Goal: Find specific page/section: Find specific page/section

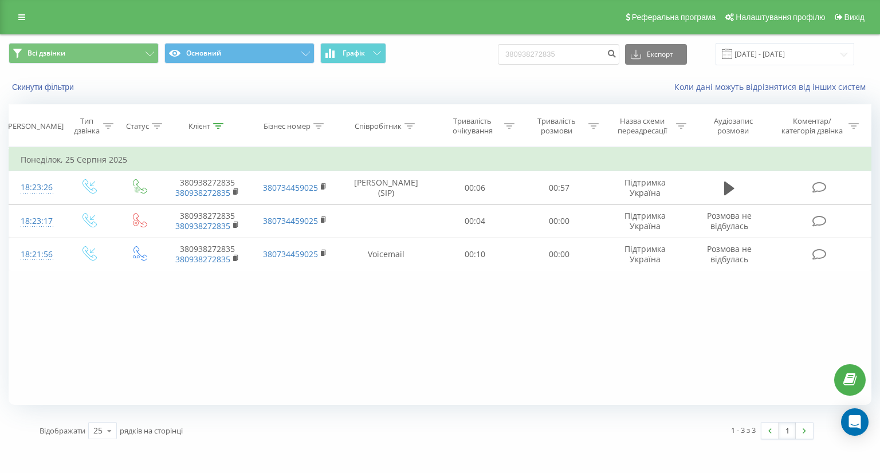
click at [10, 17] on div "Реферальна програма Налаштування профілю Вихід" at bounding box center [440, 17] width 880 height 34
click at [11, 17] on link at bounding box center [21, 17] width 21 height 16
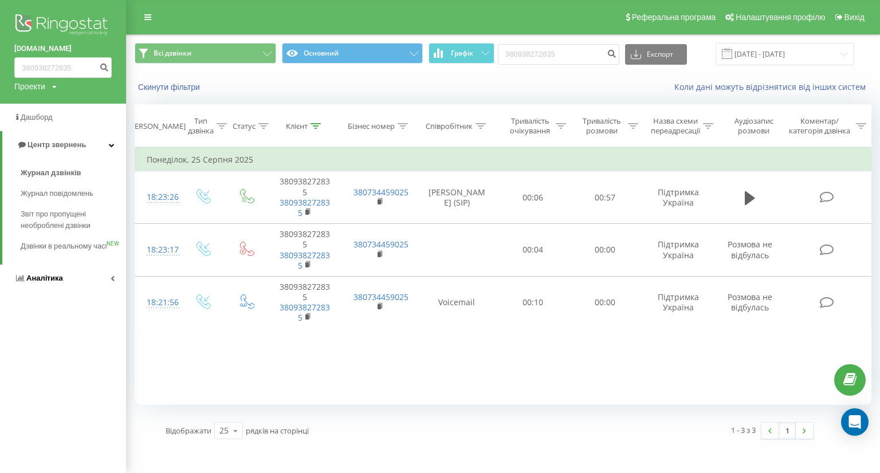
click at [65, 281] on link "Аналiтика" at bounding box center [63, 278] width 126 height 27
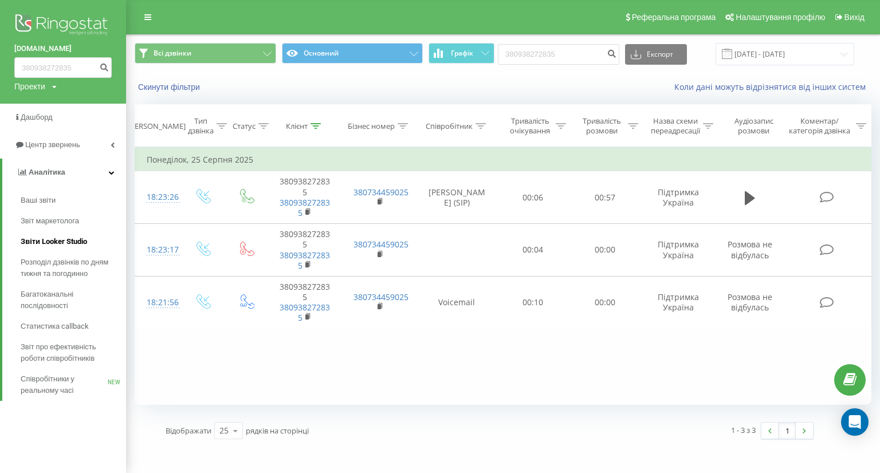
click at [86, 241] on span "Звіти Looker Studio" at bounding box center [54, 241] width 66 height 11
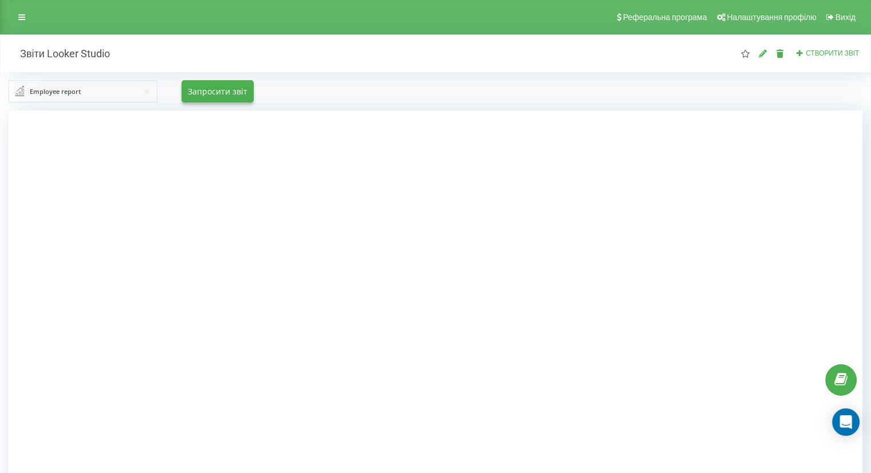
click at [93, 93] on input "text" at bounding box center [84, 91] width 148 height 21
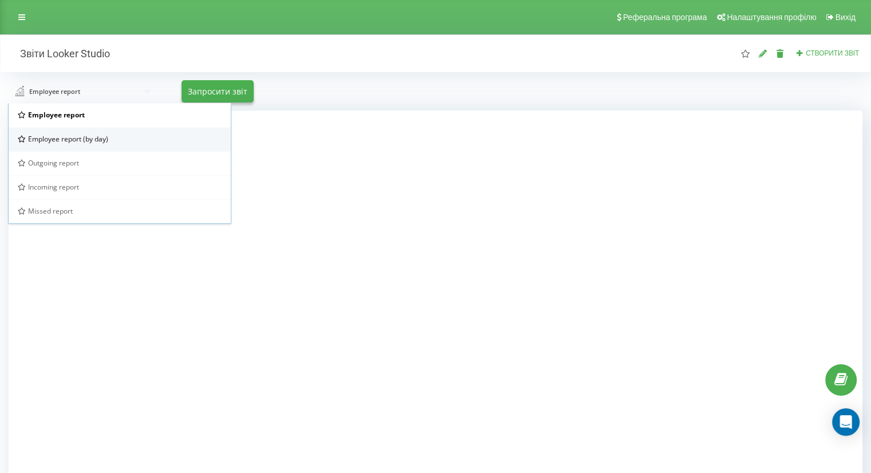
click at [110, 137] on div "Employee report (by day)" at bounding box center [120, 139] width 204 height 10
